Goal: Use online tool/utility: Utilize a website feature to perform a specific function

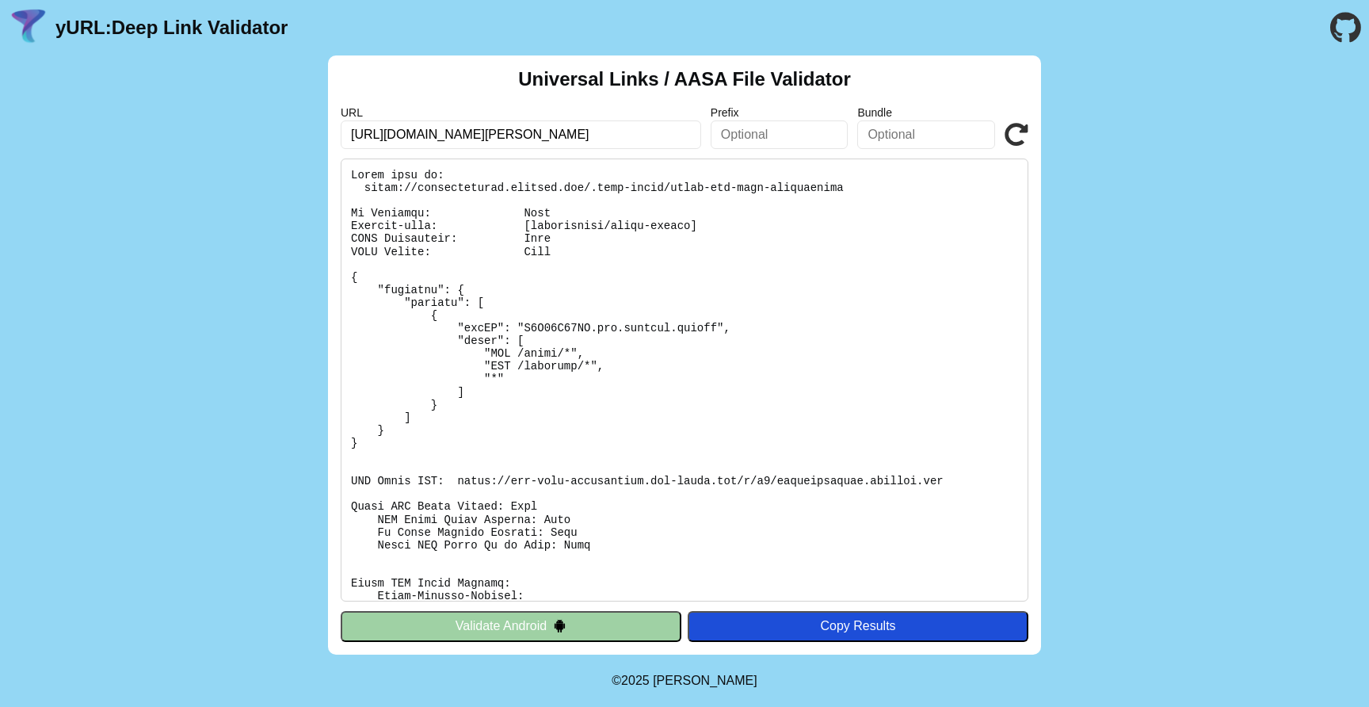
click at [635, 142] on input "https://tiffanywonder.tiffany.com/deeplink?name=showContent&training=inspiratio…" at bounding box center [521, 134] width 361 height 29
click at [545, 139] on input "https://tiffanywonder.tiffany.com/deeplink?name=showContent&training=inspiratio…" at bounding box center [521, 134] width 361 height 29
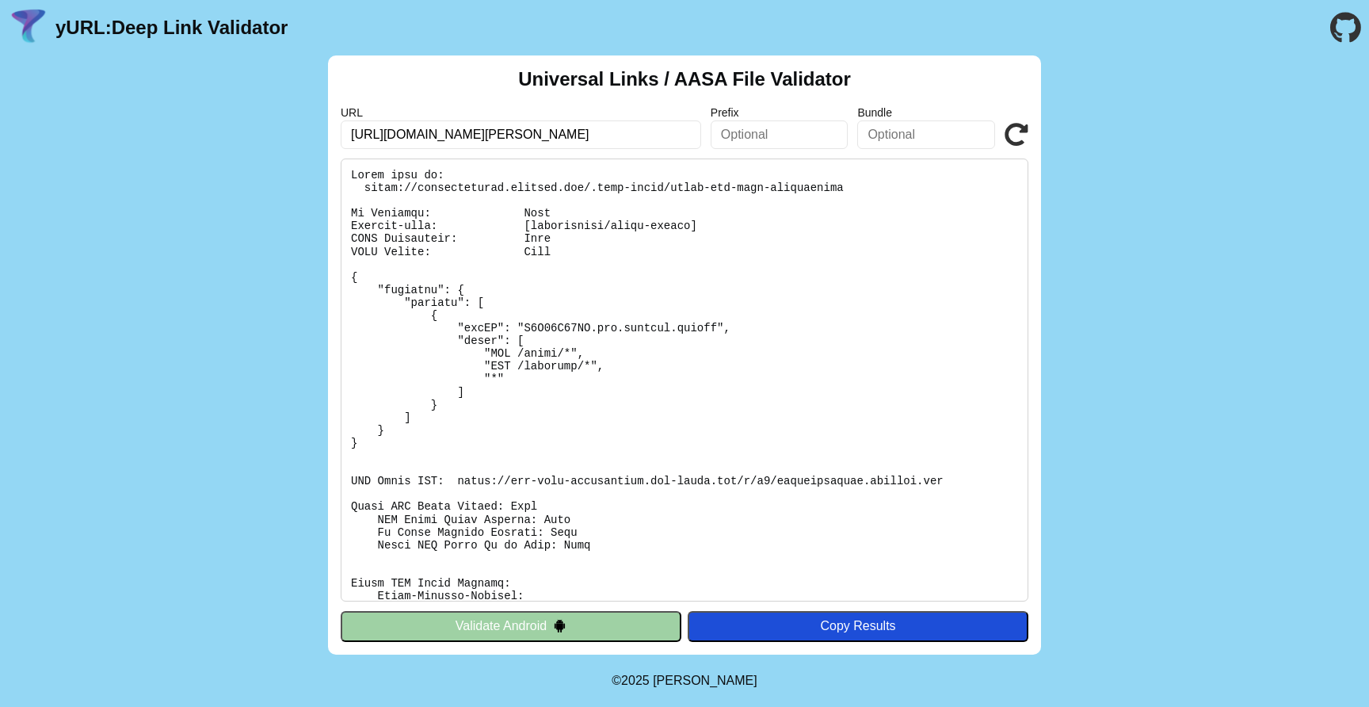
drag, startPoint x: 584, startPoint y: 132, endPoint x: 817, endPoint y: 135, distance: 233.0
click at [817, 135] on div "URL https://tiffanywonder.tiffany.com/deeplink?name=showContent&training=inspir…" at bounding box center [685, 127] width 688 height 43
click at [456, 132] on input "https://tiffanywonder.tiffany.com/deeplink" at bounding box center [521, 134] width 361 height 29
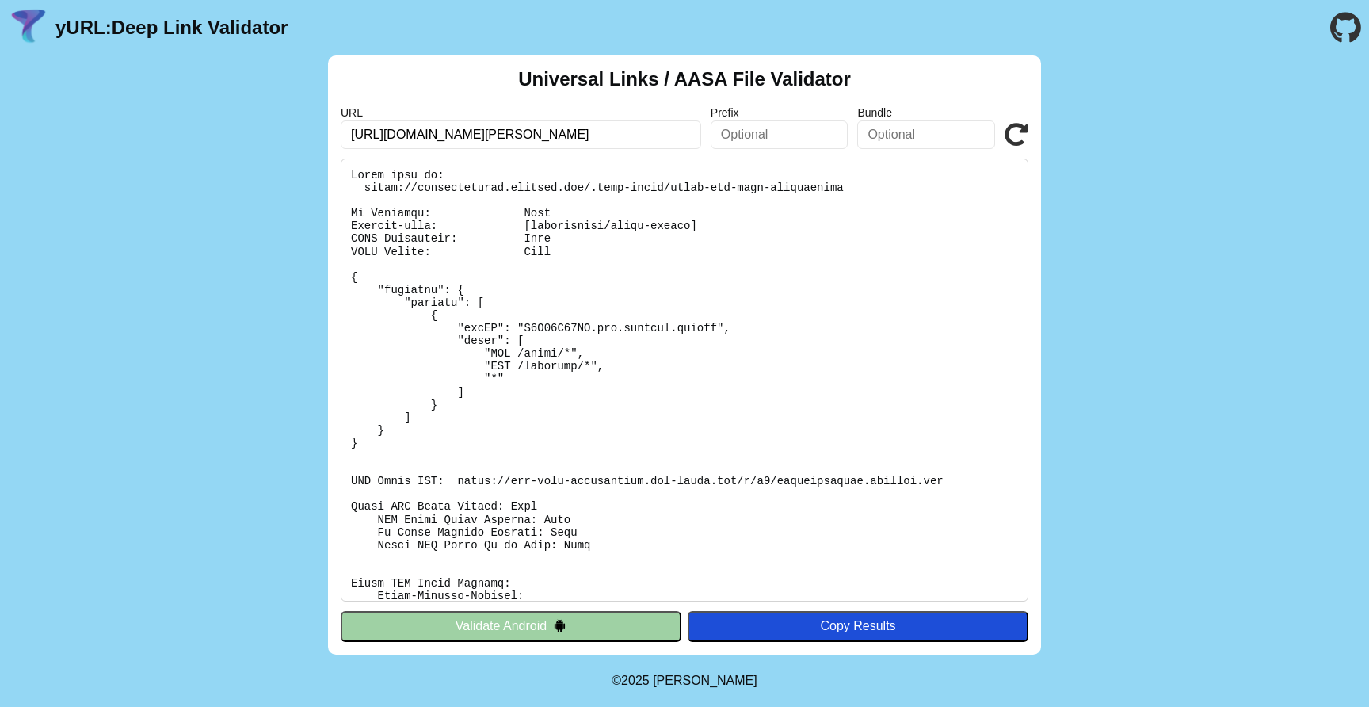
click at [456, 132] on input "https://tiffanywonder.tiffany.com/deeplink" at bounding box center [521, 134] width 361 height 29
paste input "vancleefarpels-europe-webapp.teachonmars"
type input "[URL][DOMAIN_NAME]"
click button "Validate" at bounding box center [0, 0] width 0 height 0
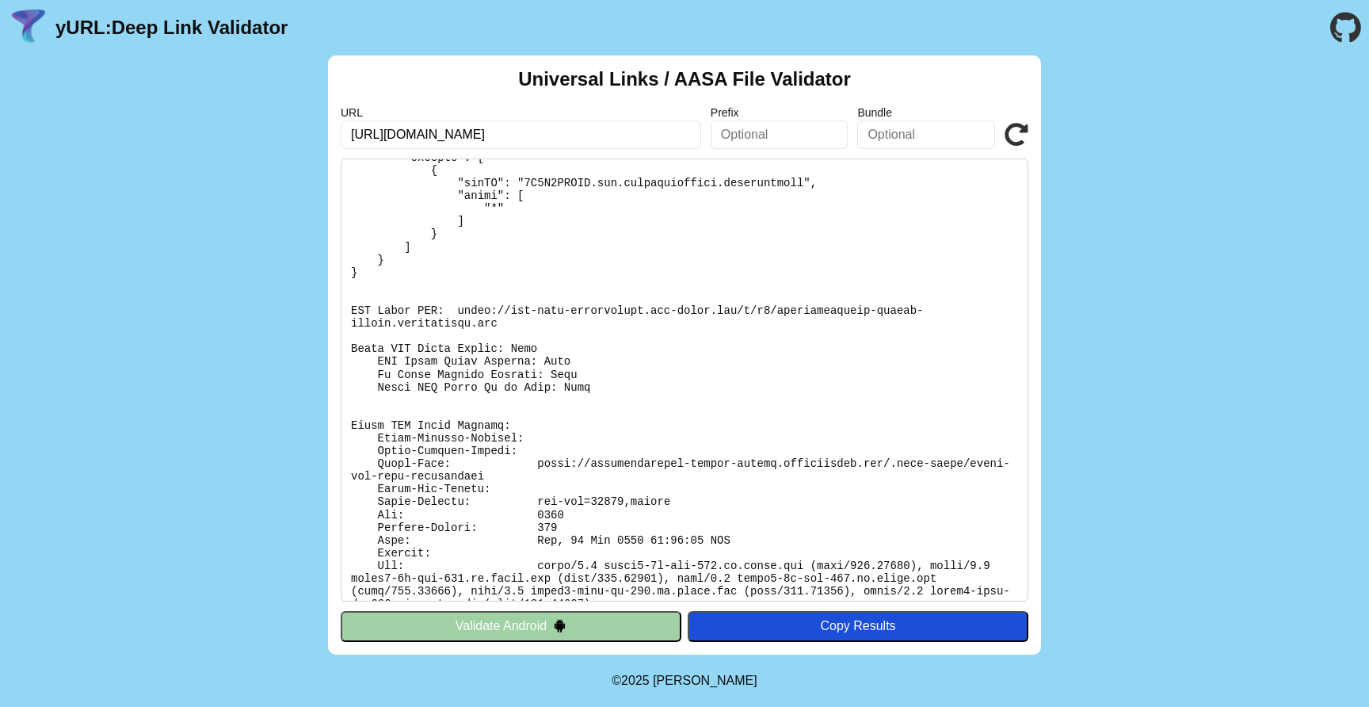
scroll to position [164, 0]
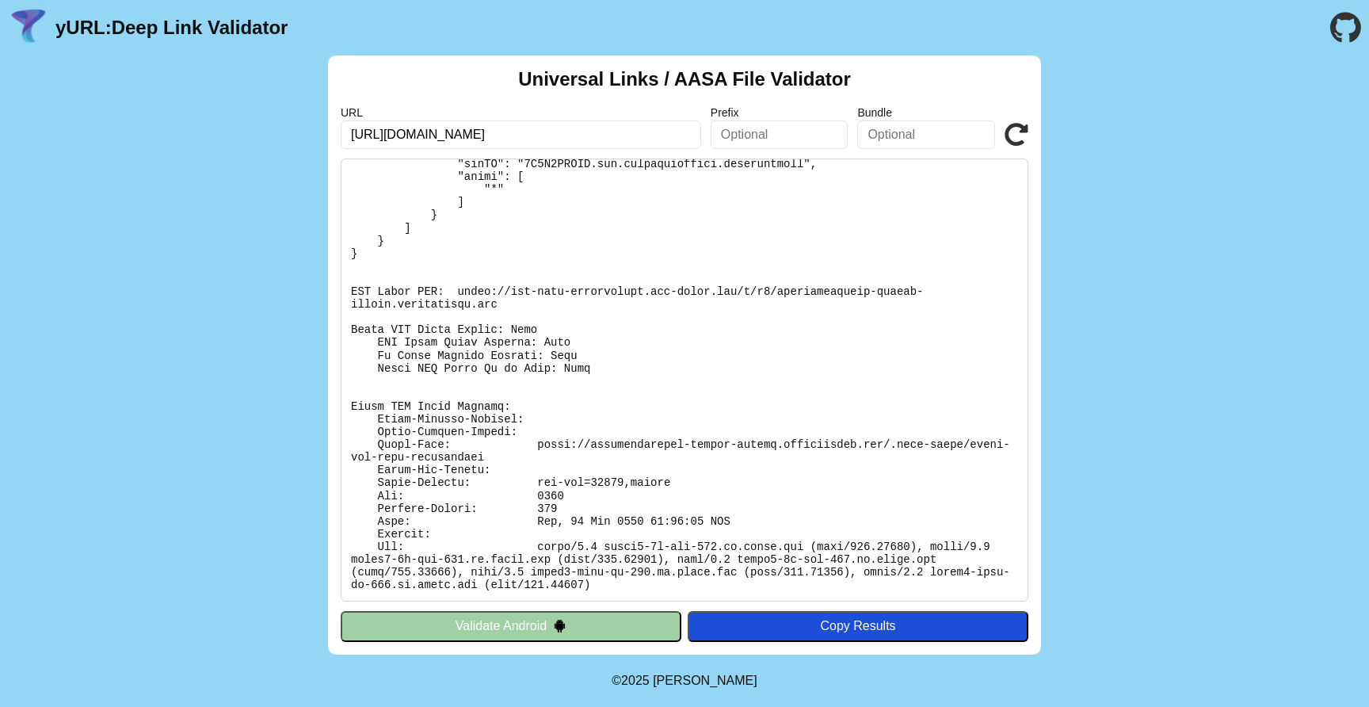
click at [553, 623] on img at bounding box center [559, 625] width 13 height 13
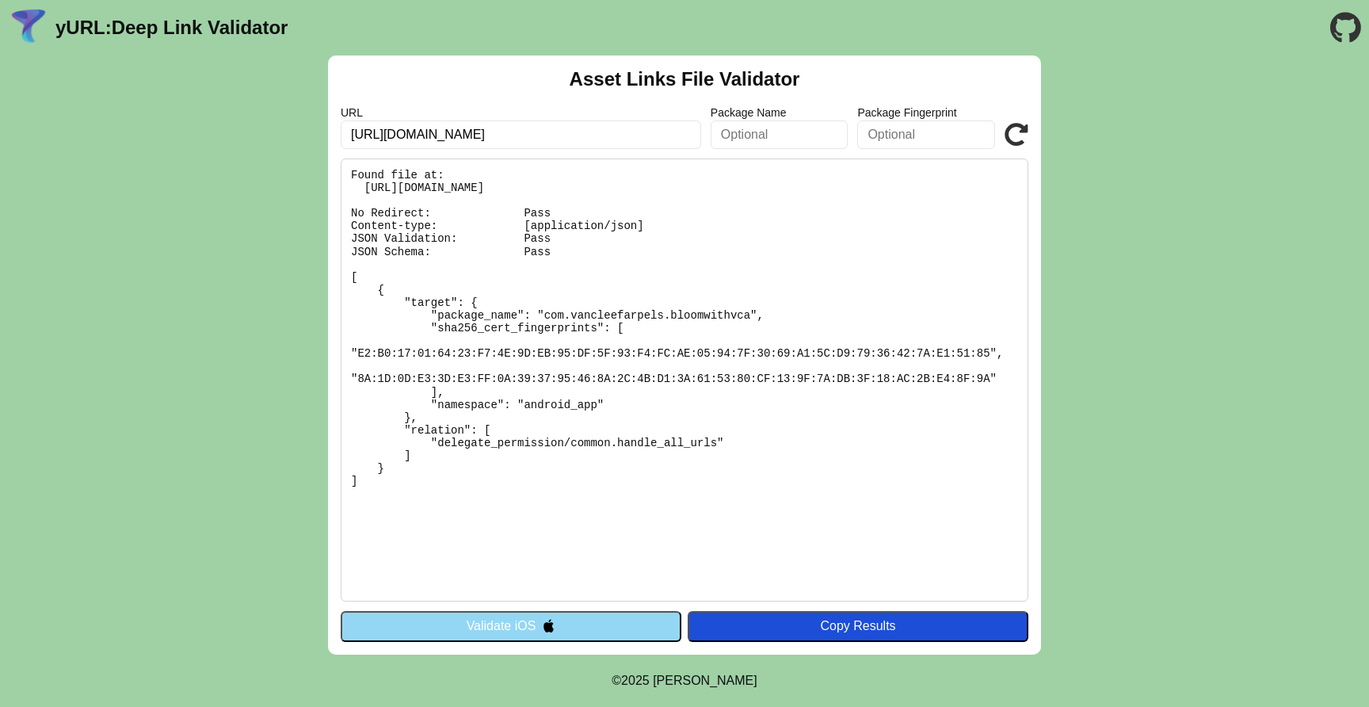
click at [1016, 133] on icon at bounding box center [1017, 135] width 24 height 24
click at [590, 632] on button "Validate iOS" at bounding box center [511, 626] width 341 height 30
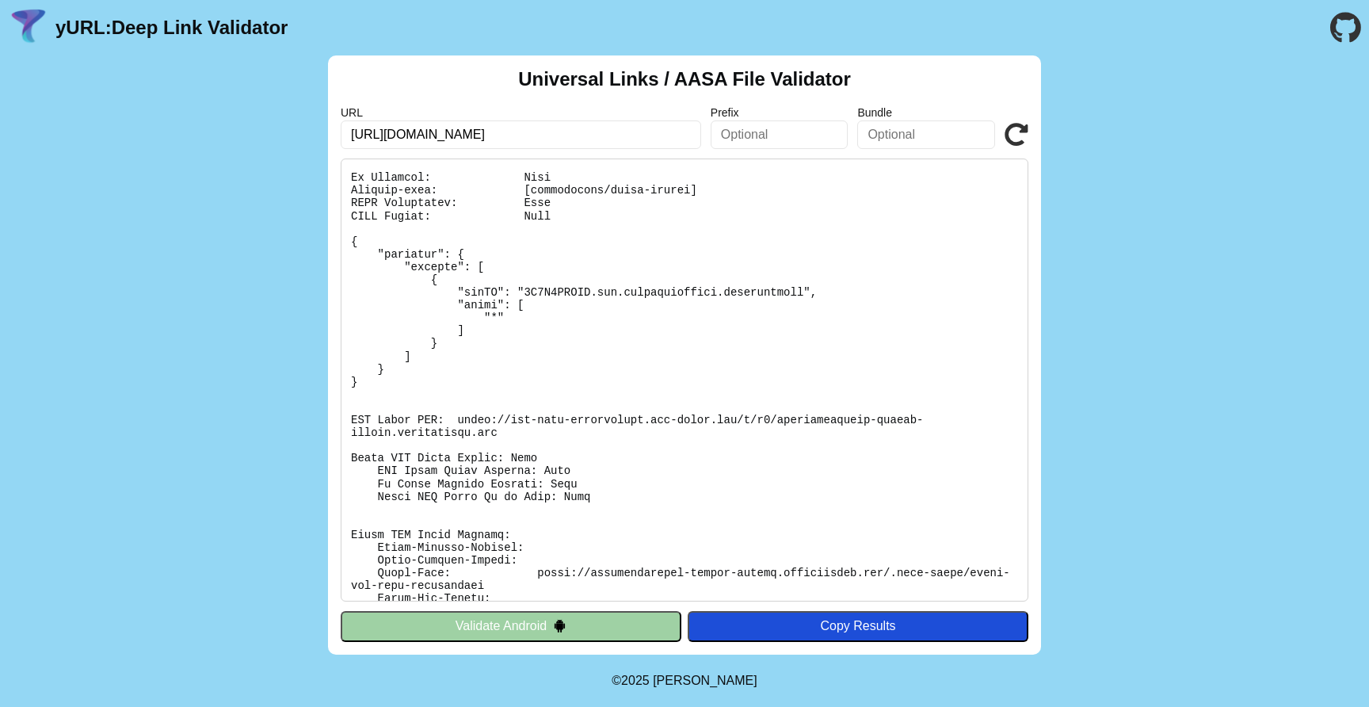
scroll to position [33, 0]
